Goal: Task Accomplishment & Management: Use online tool/utility

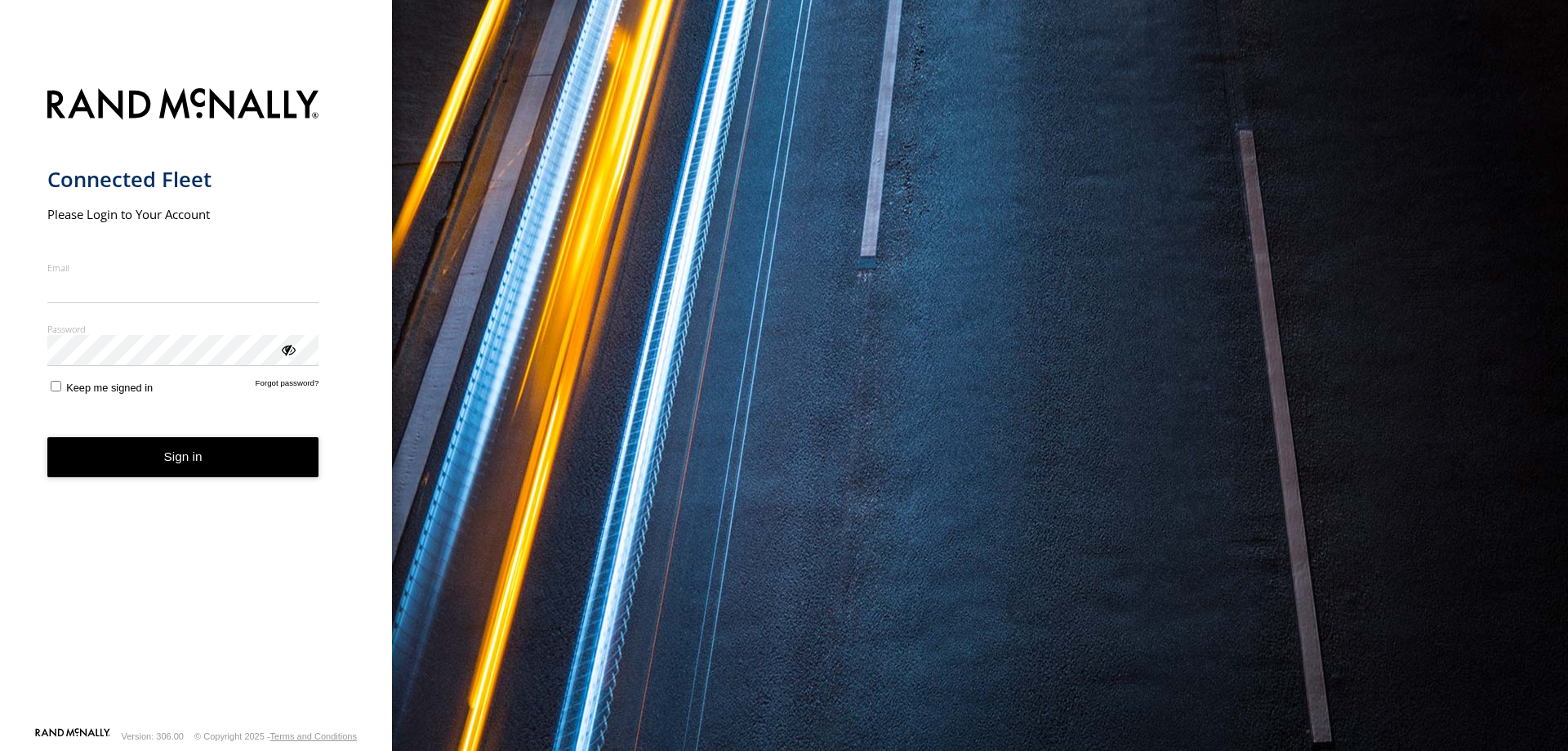
type input "**********"
click at [198, 409] on form "**********" at bounding box center [197, 403] width 298 height 648
click at [187, 460] on button "Sign in" at bounding box center [183, 457] width 272 height 40
